Goal: Task Accomplishment & Management: Use online tool/utility

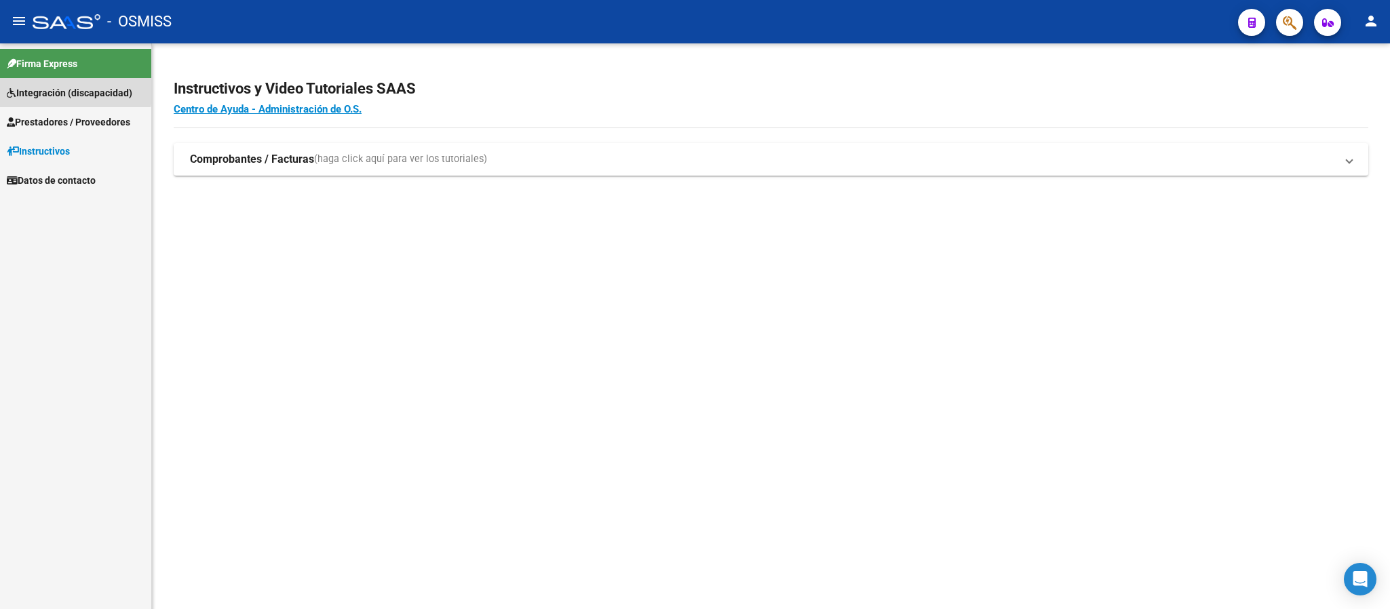
click at [56, 88] on span "Integración (discapacidad)" at bounding box center [69, 92] width 125 height 15
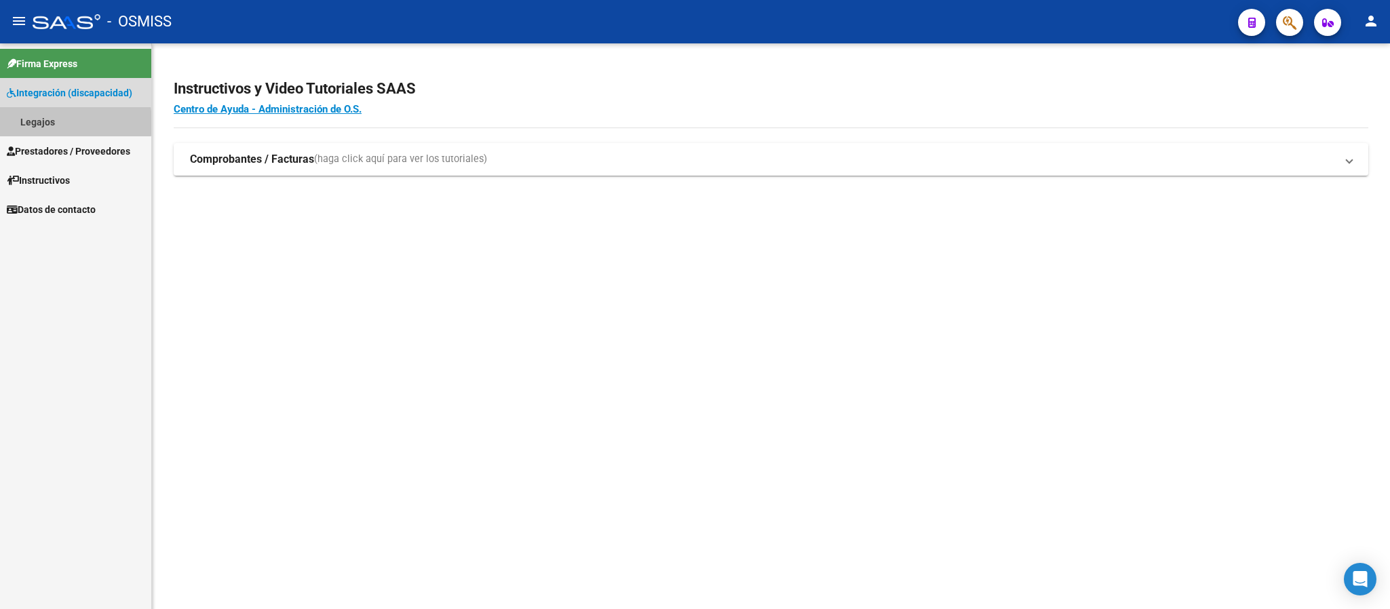
click at [43, 123] on link "Legajos" at bounding box center [75, 121] width 151 height 29
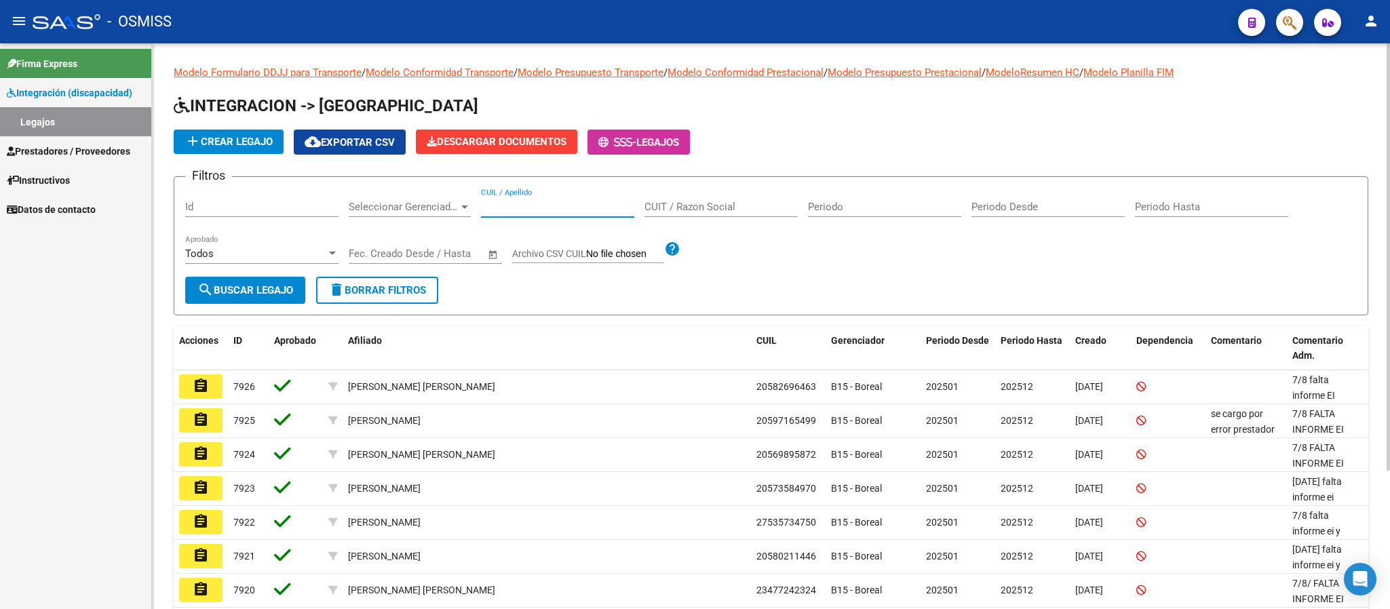
click at [528, 205] on input "CUIL / Apellido" at bounding box center [557, 207] width 153 height 12
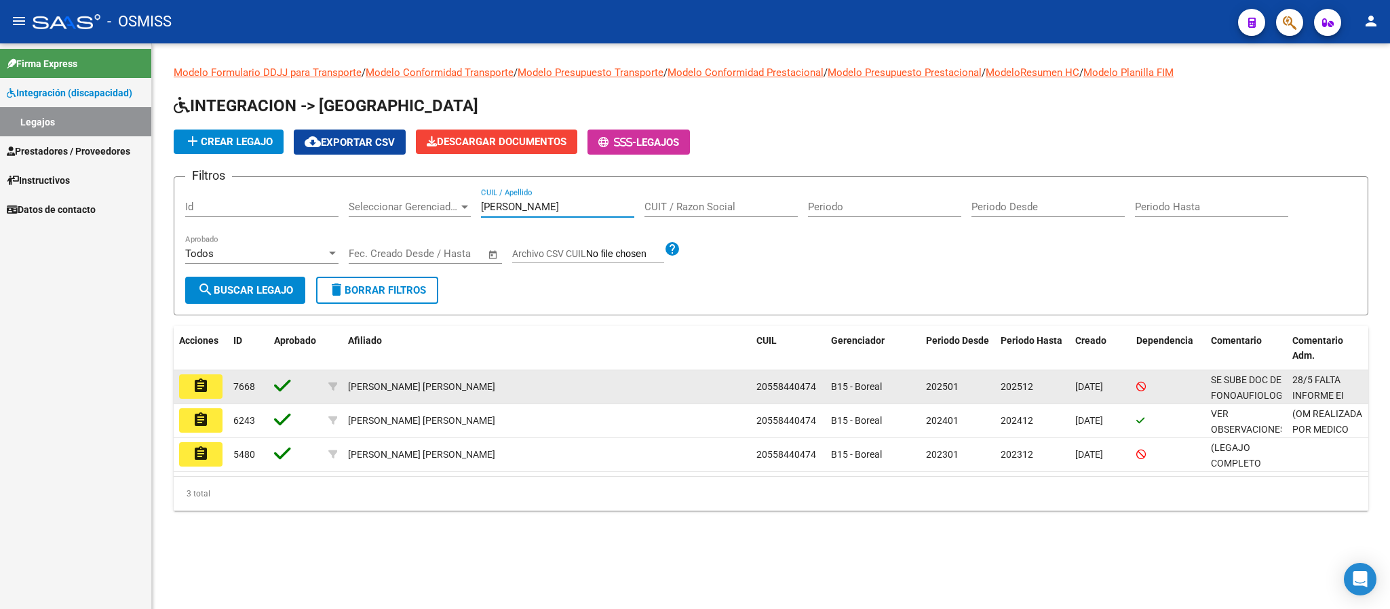
type input "lizarraga"
click at [194, 387] on mat-icon "assignment" at bounding box center [201, 386] width 16 height 16
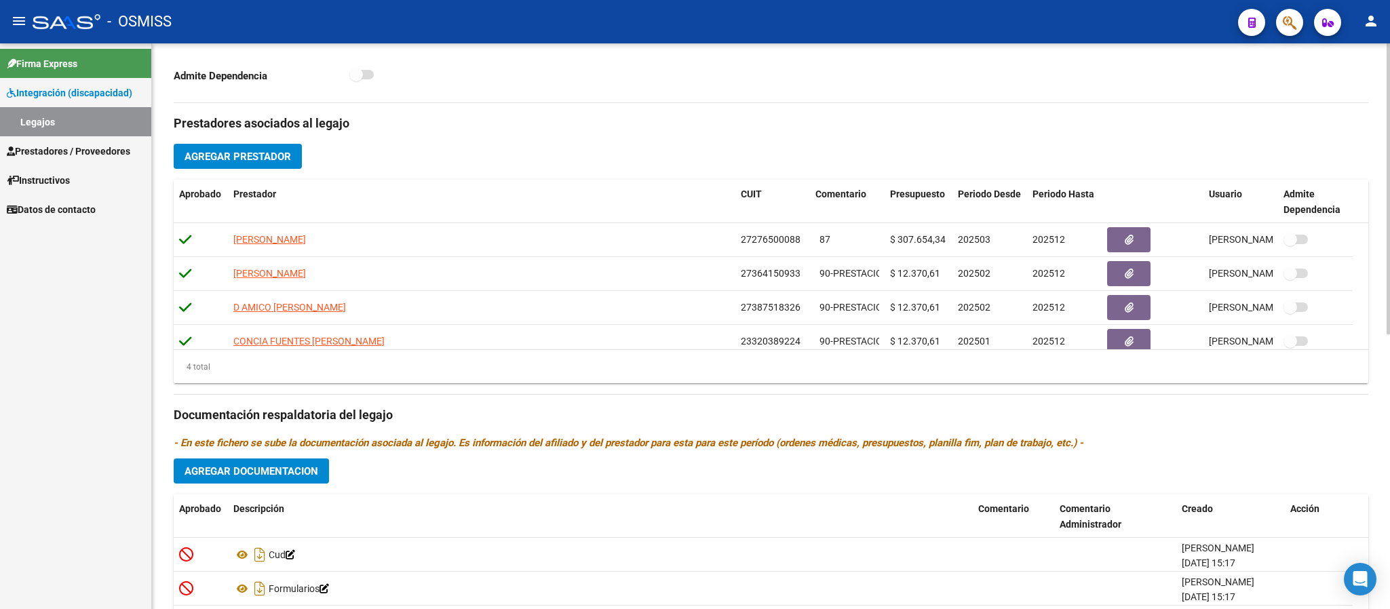
scroll to position [534, 0]
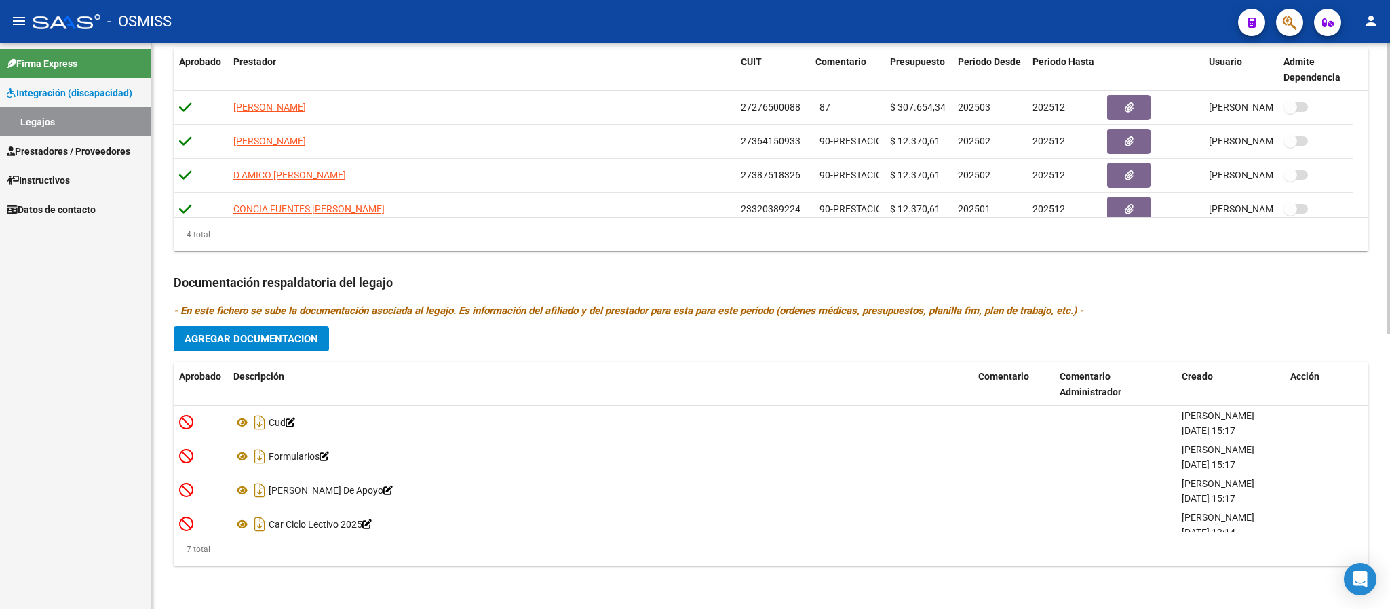
click at [1388, 438] on div at bounding box center [1387, 463] width 3 height 291
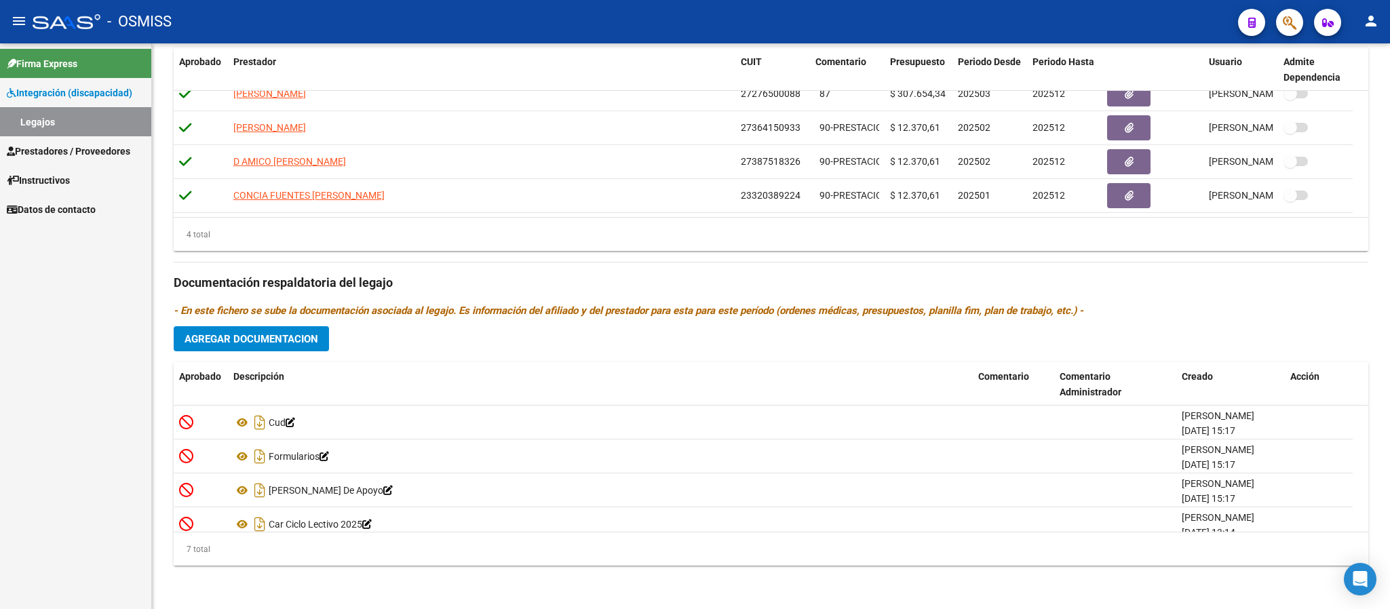
scroll to position [0, 0]
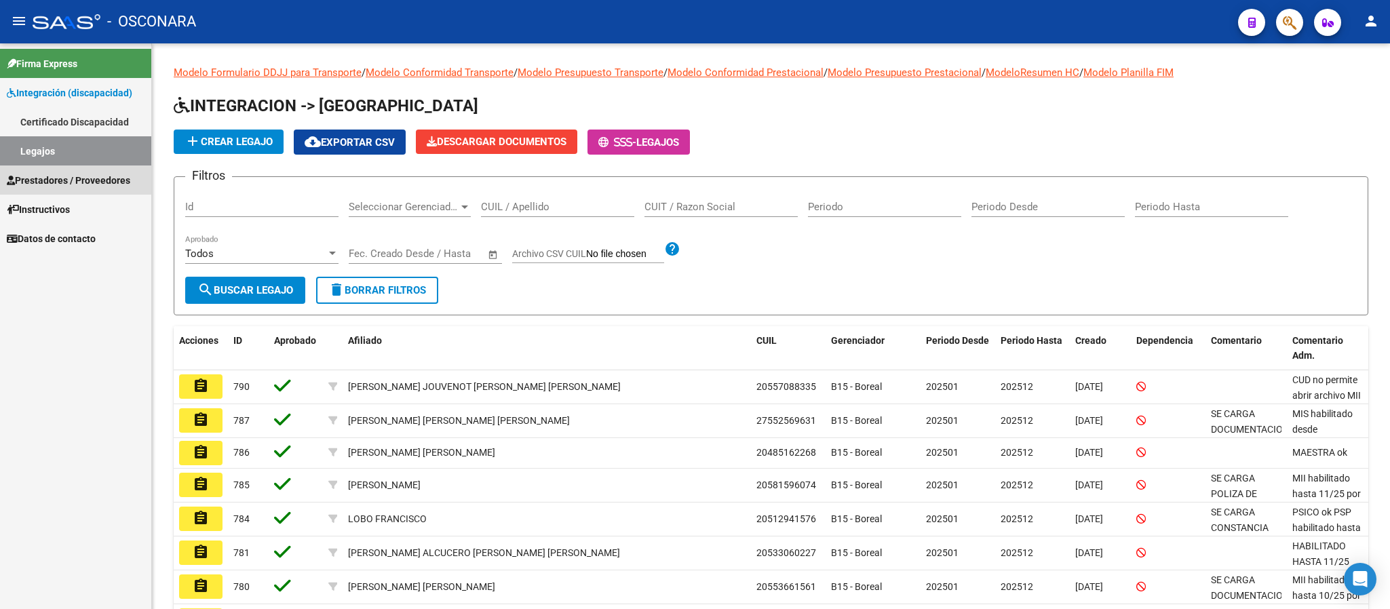
click at [94, 179] on span "Prestadores / Proveedores" at bounding box center [68, 180] width 123 height 15
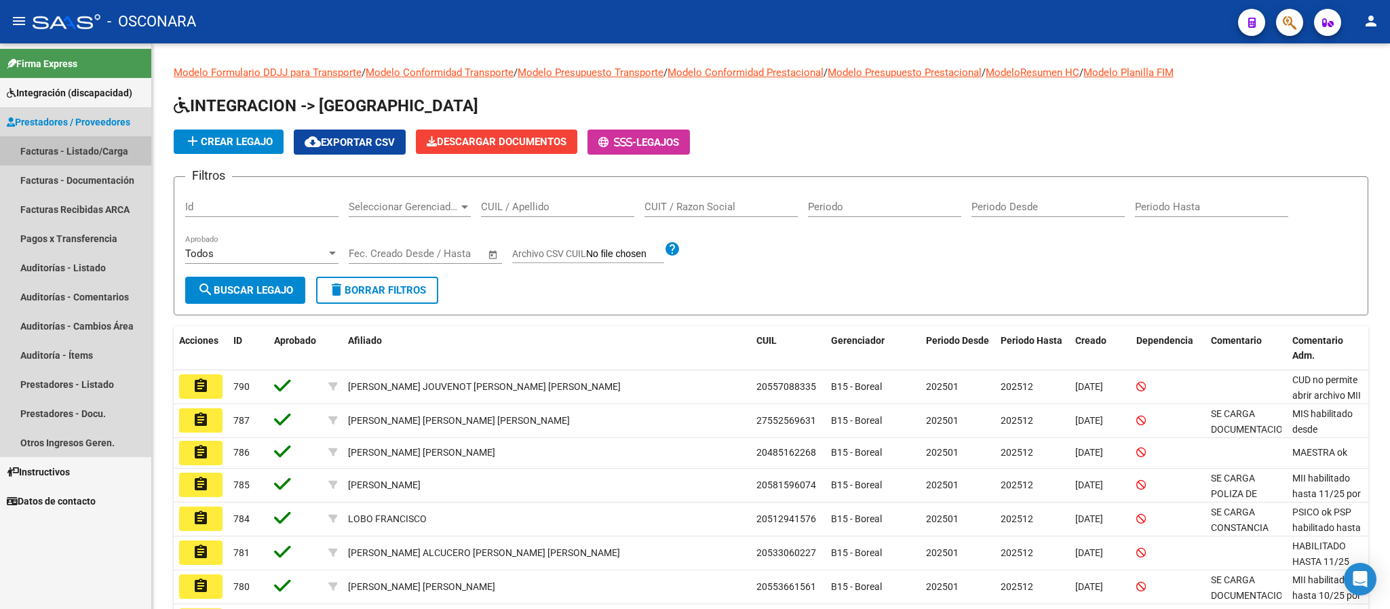
click at [87, 146] on link "Facturas - Listado/Carga" at bounding box center [75, 150] width 151 height 29
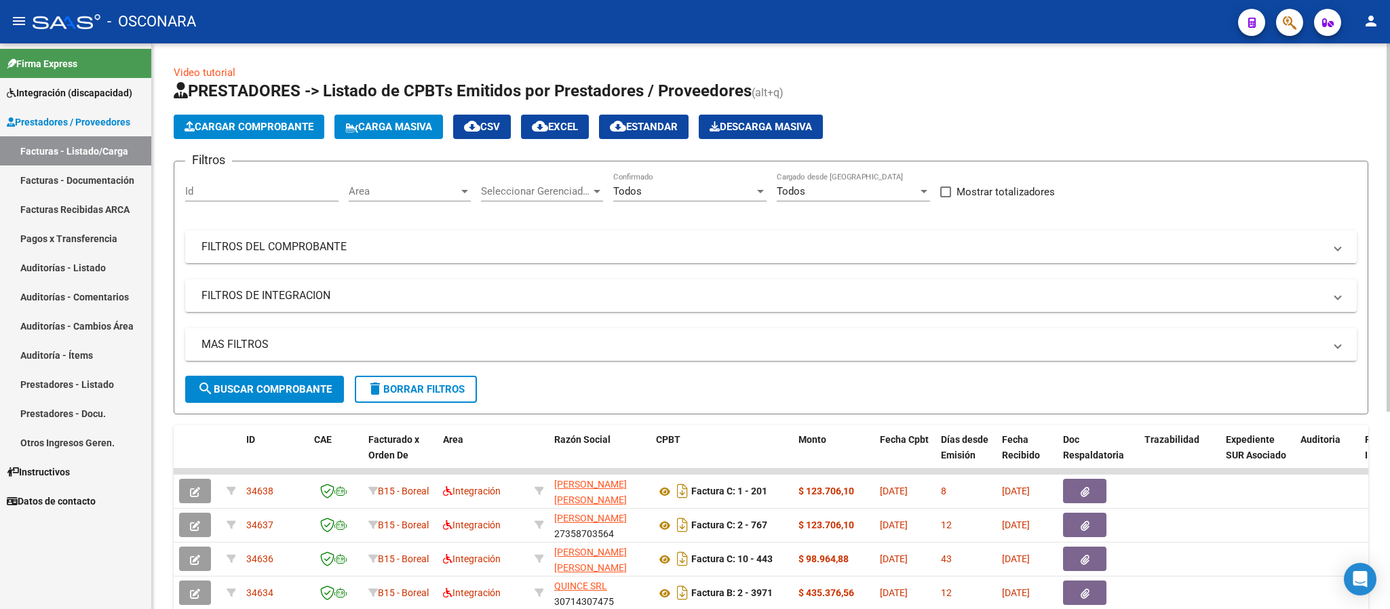
click at [583, 245] on mat-panel-title "FILTROS DEL COMPROBANTE" at bounding box center [762, 246] width 1122 height 15
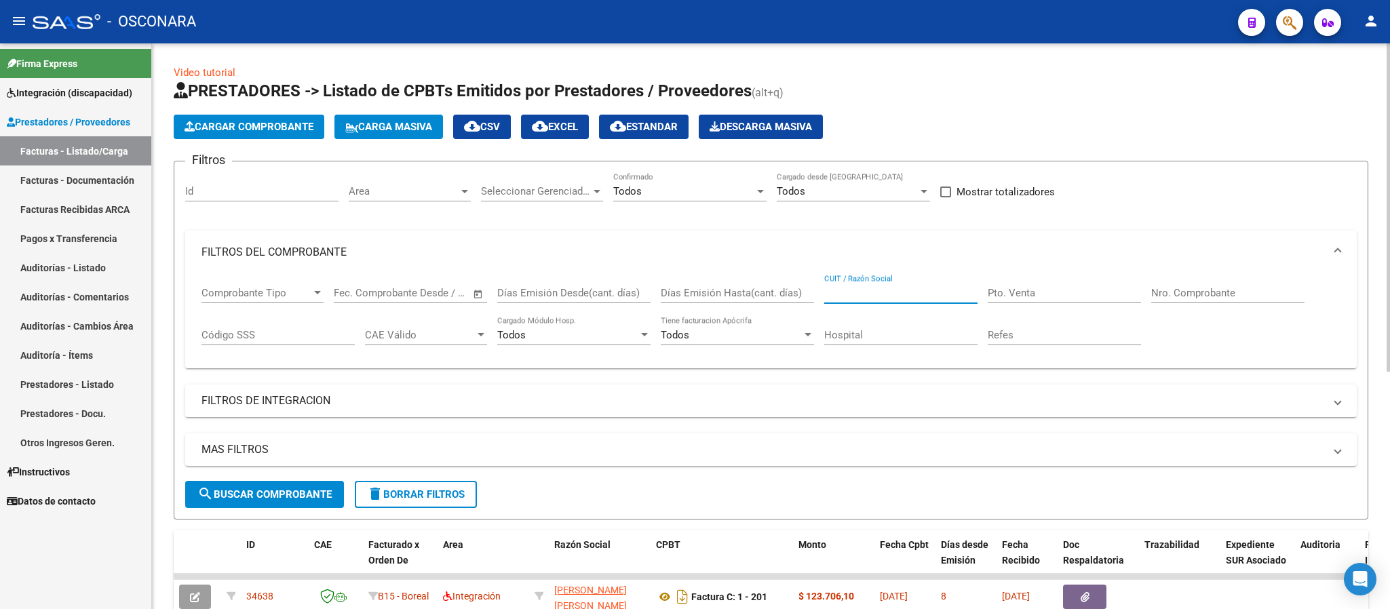
click at [869, 289] on input "CUIT / Razón Social" at bounding box center [900, 293] width 153 height 12
paste input "23359363079"
type input "23359363079"
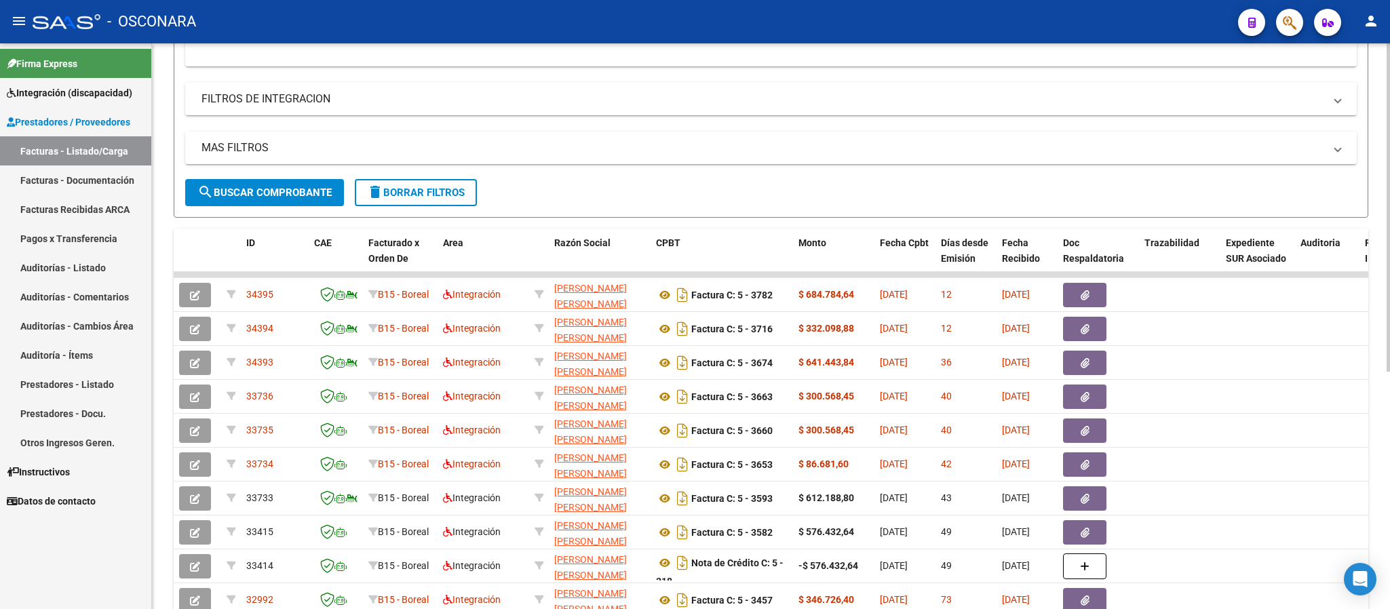
scroll to position [205, 0]
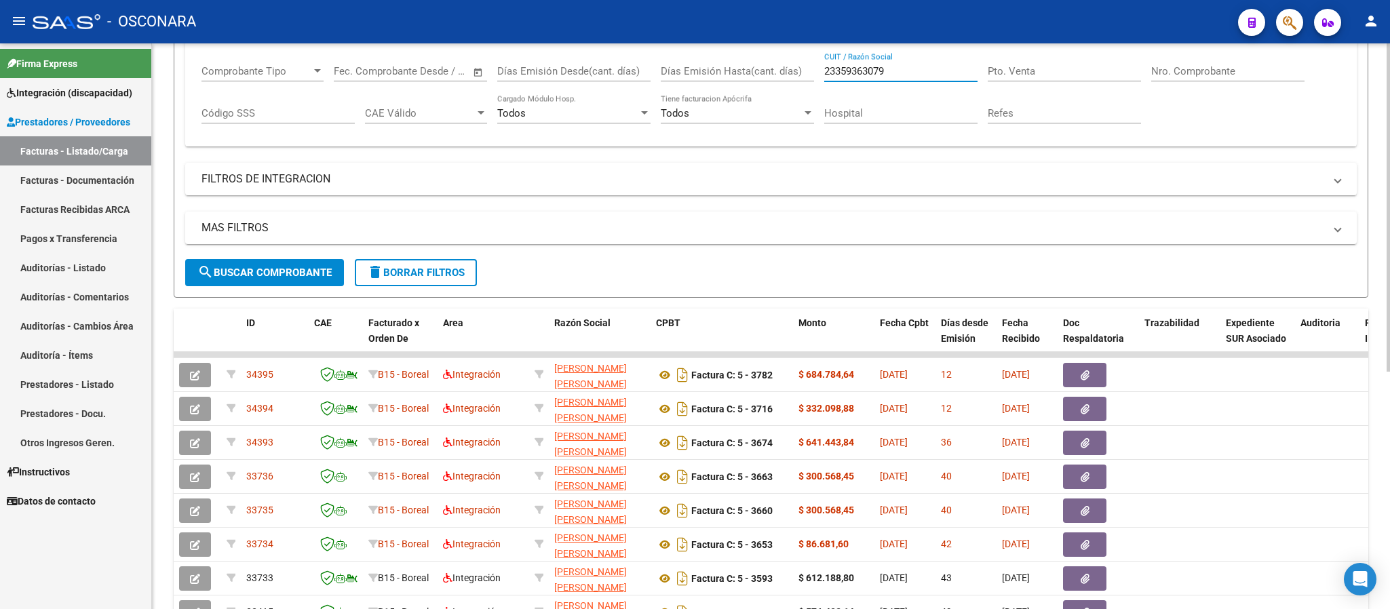
click at [1378, 356] on div "Video tutorial PRESTADORES -> Listado de CPBTs Emitidos por Prestadores / Prove…" at bounding box center [772, 301] width 1241 height 958
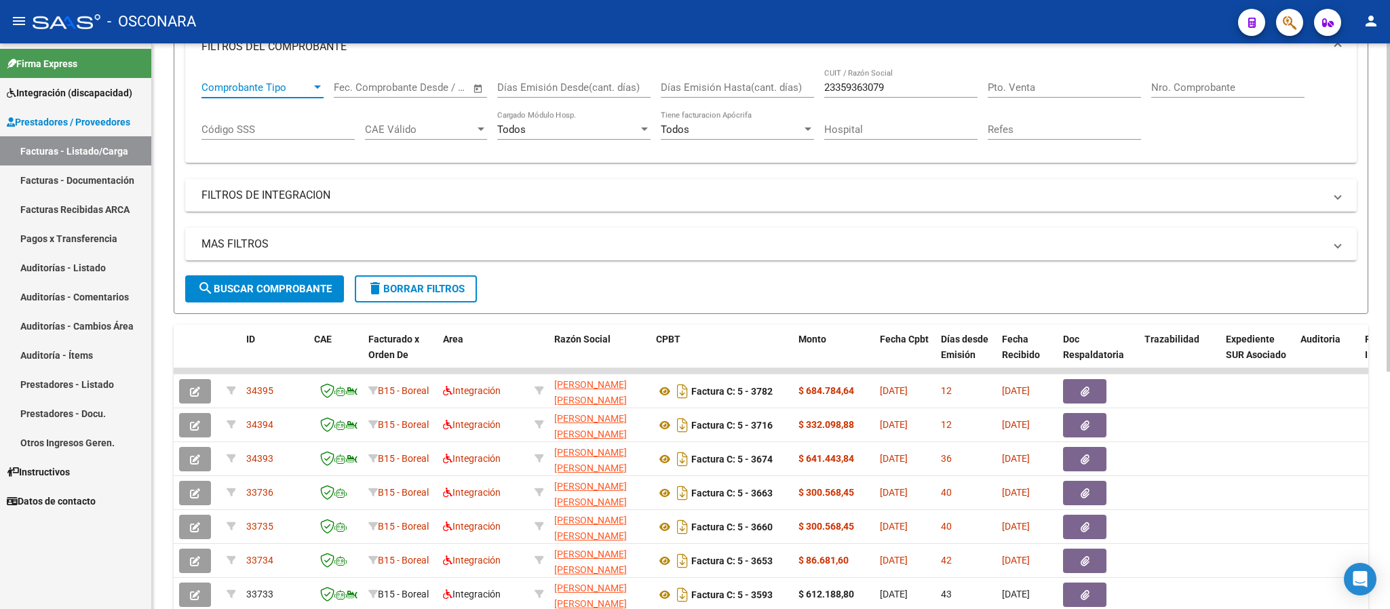
click at [301, 82] on span "Comprobante Tipo" at bounding box center [256, 87] width 110 height 12
type input "3261"
click at [1175, 86] on input "Nro. Comprobante" at bounding box center [1227, 87] width 153 height 12
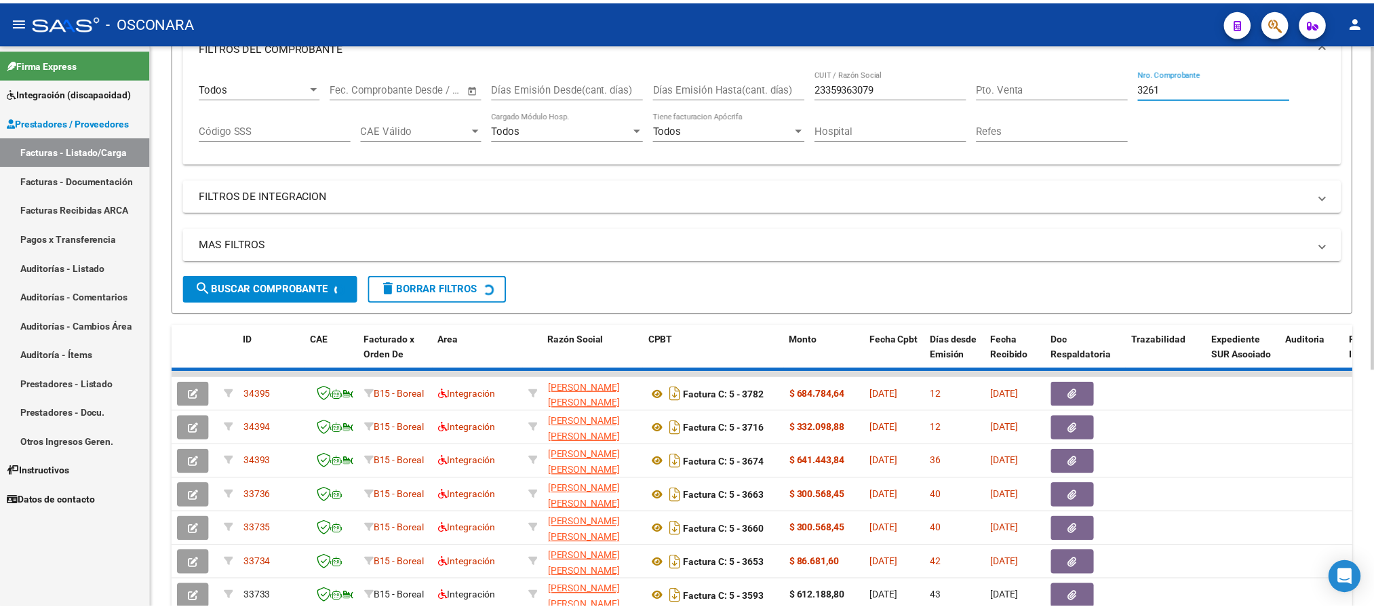
scroll to position [104, 0]
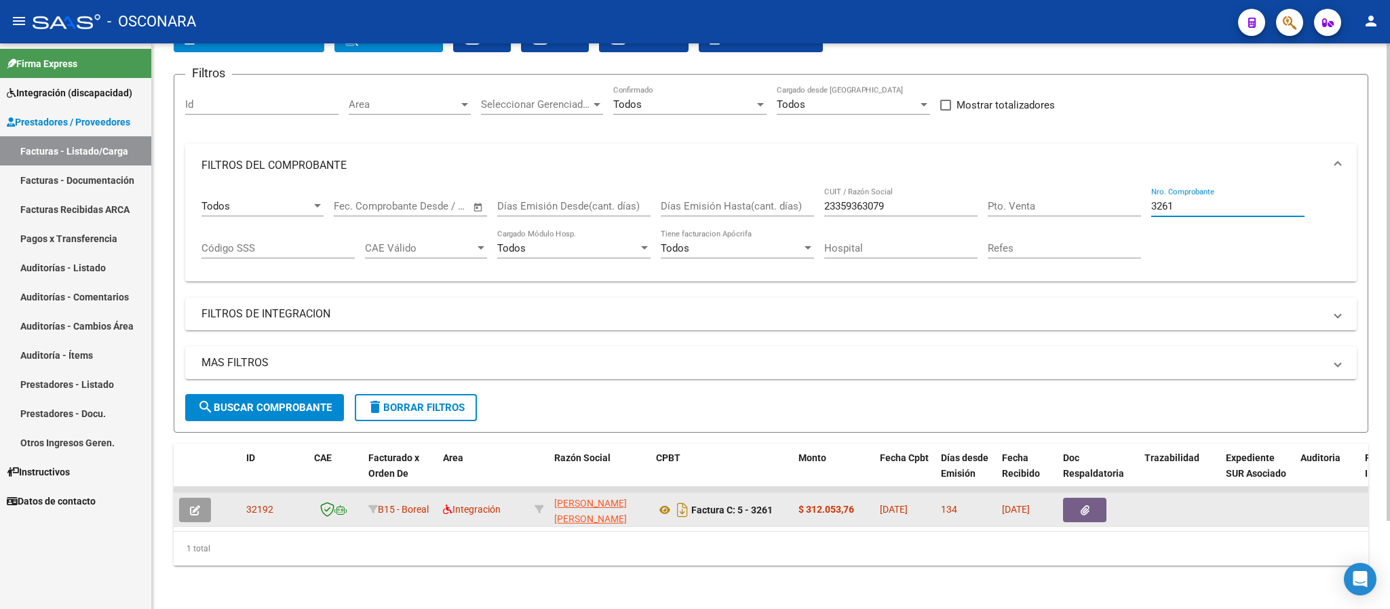
type input "3261"
click at [191, 505] on icon "button" at bounding box center [195, 510] width 10 height 10
